Goal: Task Accomplishment & Management: Complete application form

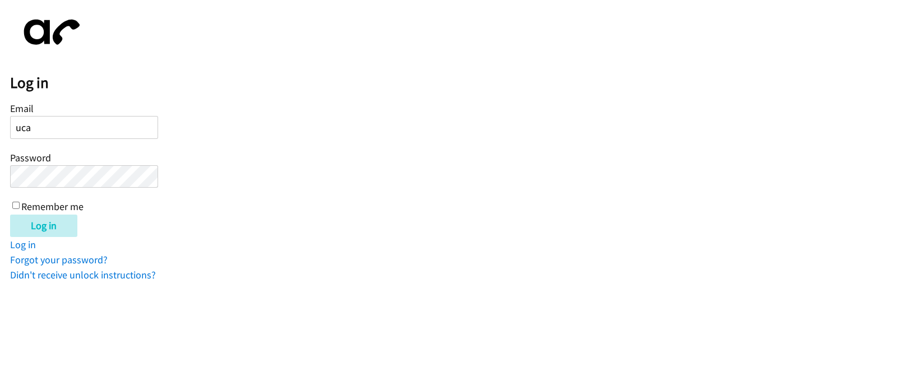
type input "[EMAIL_ADDRESS][DOMAIN_NAME]"
click at [10, 215] on input "Log in" at bounding box center [43, 226] width 67 height 22
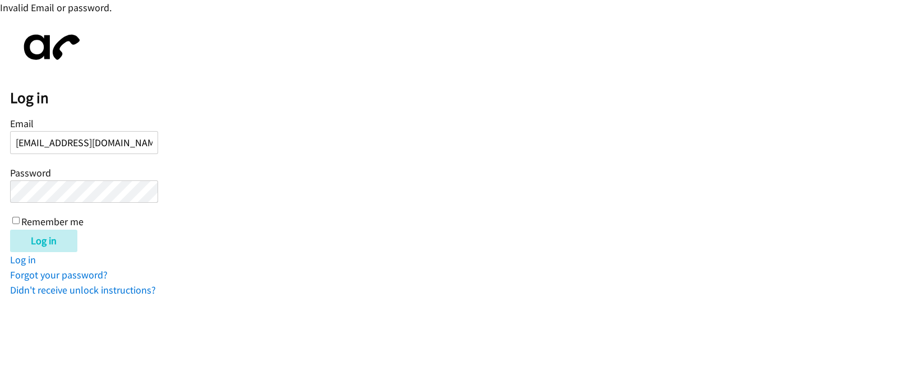
click at [10, 230] on input "Log in" at bounding box center [43, 241] width 67 height 22
